Goal: Task Accomplishment & Management: Use online tool/utility

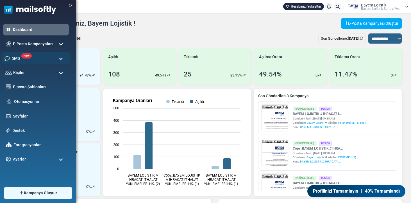
click at [32, 58] on div "new SMS" at bounding box center [35, 58] width 69 height 12
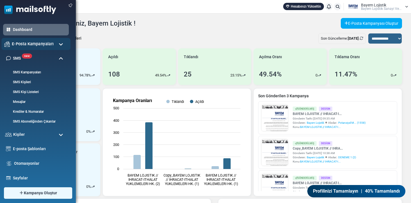
click at [51, 47] on span "E-Posta Kampanyaları" at bounding box center [33, 44] width 42 height 6
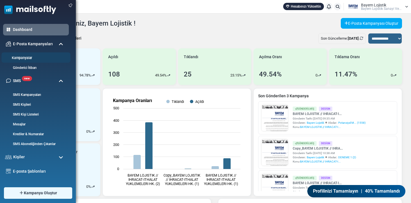
click at [43, 60] on link "Kampanyalar" at bounding box center [34, 57] width 67 height 5
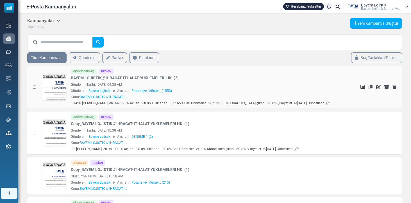
click at [44, 92] on link at bounding box center [54, 103] width 24 height 58
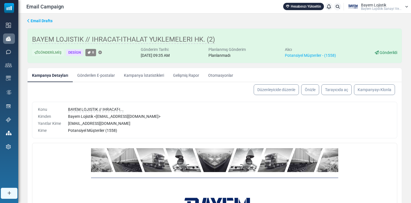
click at [127, 74] on link "Kampanya İstatistikleri" at bounding box center [143, 75] width 49 height 14
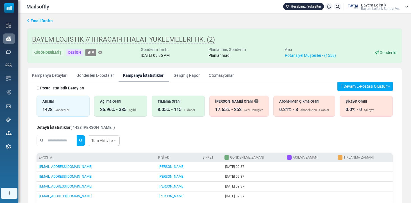
scroll to position [5, 0]
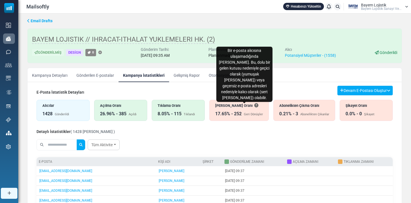
click at [254, 107] on icon "Bir e-posta alıcısına ulaşamadığında geri döner. Bu, dolu bir gelen kutusu nede…" at bounding box center [256, 105] width 4 height 4
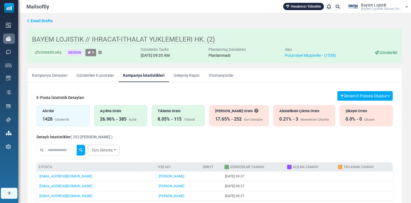
scroll to position [0, 0]
click at [103, 150] on link "Tüm Aktivite" at bounding box center [104, 150] width 32 height 11
click at [177, 149] on div "Tüm Aktivite All Opens Not opened Clicks Not clicked" at bounding box center [215, 150] width 356 height 16
click at [84, 74] on link "Gönderilen E-postalar" at bounding box center [95, 75] width 47 height 14
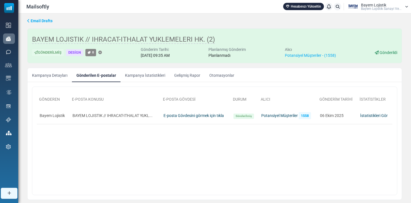
click at [128, 79] on link "Kampanya İstatistikleri" at bounding box center [145, 75] width 49 height 14
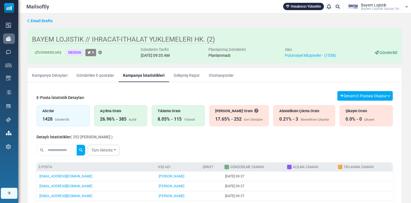
click at [134, 112] on div "Açılma Oranı" at bounding box center [120, 110] width 41 height 5
click at [57, 147] on input "text" at bounding box center [62, 150] width 30 height 11
click at [85, 150] on button "submit" at bounding box center [81, 150] width 8 height 11
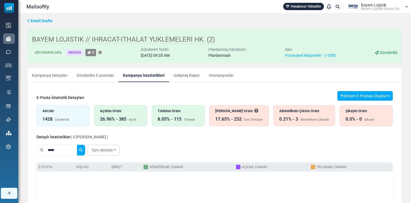
click at [85, 150] on button "submit" at bounding box center [81, 150] width 8 height 11
type input "*"
click at [85, 150] on button "submit" at bounding box center [81, 150] width 8 height 11
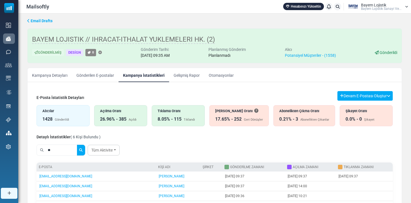
type input "*"
click at [85, 150] on button "submit" at bounding box center [81, 150] width 8 height 11
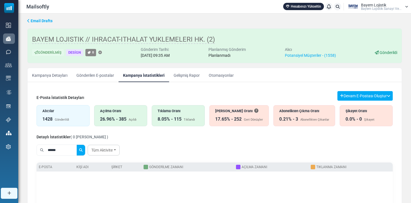
click at [61, 111] on div "Alıcılar" at bounding box center [62, 110] width 41 height 5
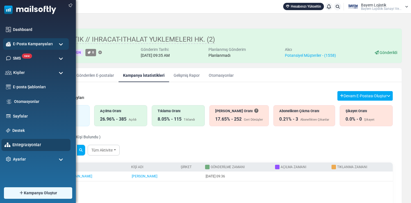
drag, startPoint x: 65, startPoint y: 148, endPoint x: 5, endPoint y: 152, distance: 59.4
click at [5, 152] on body "Mailsoftly Hesabınızı Yükseltin Bildirimler Bayem Lojistik Bayem Loji̇sti̇k San…" at bounding box center [205, 132] width 411 height 264
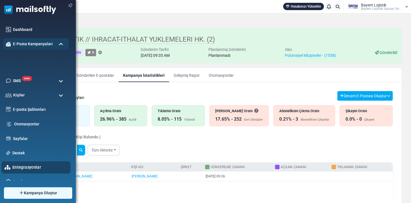
click at [13, 147] on body "Mailsoftly Hesabınızı Yükseltin Bildirimler Bayem Lojistik Bayem Loji̇sti̇k San…" at bounding box center [205, 132] width 411 height 264
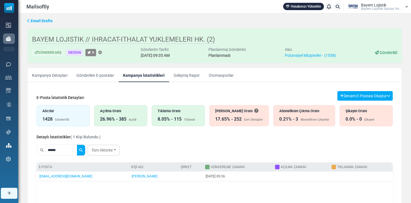
drag, startPoint x: 48, startPoint y: 148, endPoint x: 29, endPoint y: 147, distance: 19.2
click at [30, 147] on div "E-Posta İstatistik Detayları Devam E-Postası Oluştur Filtre Sonucundan Bir List…" at bounding box center [215, 185] width 374 height 197
click at [85, 150] on button "submit" at bounding box center [81, 150] width 8 height 11
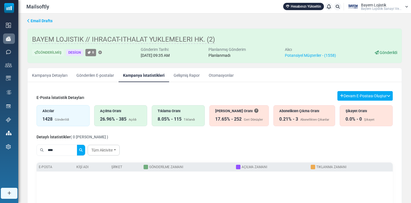
click at [85, 150] on button "submit" at bounding box center [81, 150] width 8 height 11
type input "*"
type input "******"
click at [85, 150] on button "submit" at bounding box center [81, 150] width 8 height 11
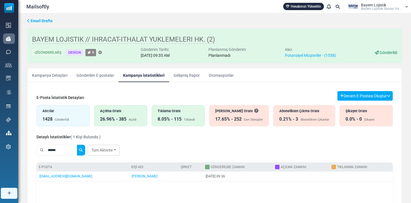
drag, startPoint x: 61, startPoint y: 151, endPoint x: 30, endPoint y: 150, distance: 30.7
click at [30, 150] on div "E-Posta İstatistik Detayları Devam E-Postası Oluştur Filtre Sonucundan Bir List…" at bounding box center [215, 185] width 374 height 197
type input "*"
click at [85, 150] on button "submit" at bounding box center [81, 150] width 8 height 11
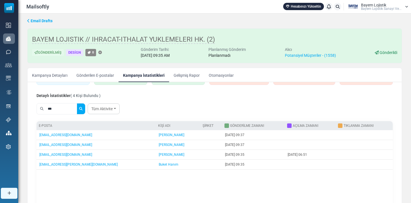
scroll to position [42, 0]
drag, startPoint x: 61, startPoint y: 109, endPoint x: 21, endPoint y: 110, distance: 39.7
click at [22, 110] on div "Email Drafts BAYEM LOJISTIK // IHRACAT-ITHALAT YUKLEMELERI HK. (2) Gönderilmiş …" at bounding box center [214, 133] width 393 height 240
type input "*"
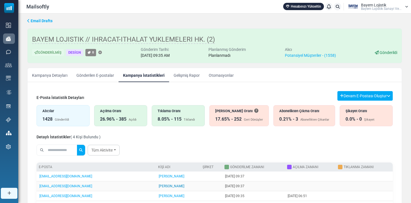
scroll to position [0, 0]
